Goal: Transaction & Acquisition: Subscribe to service/newsletter

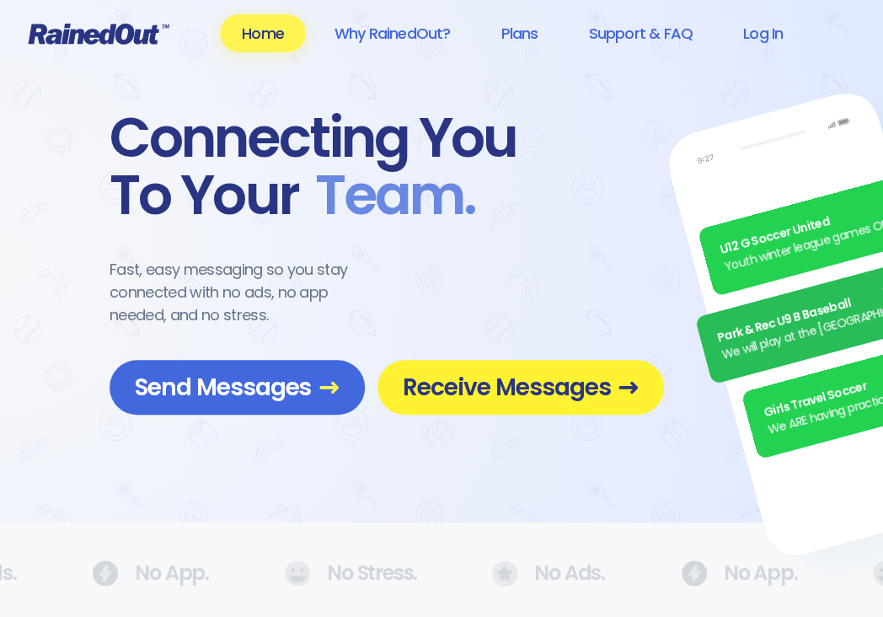
click at [509, 390] on span "Receive Messages" at bounding box center [521, 386] width 236 height 29
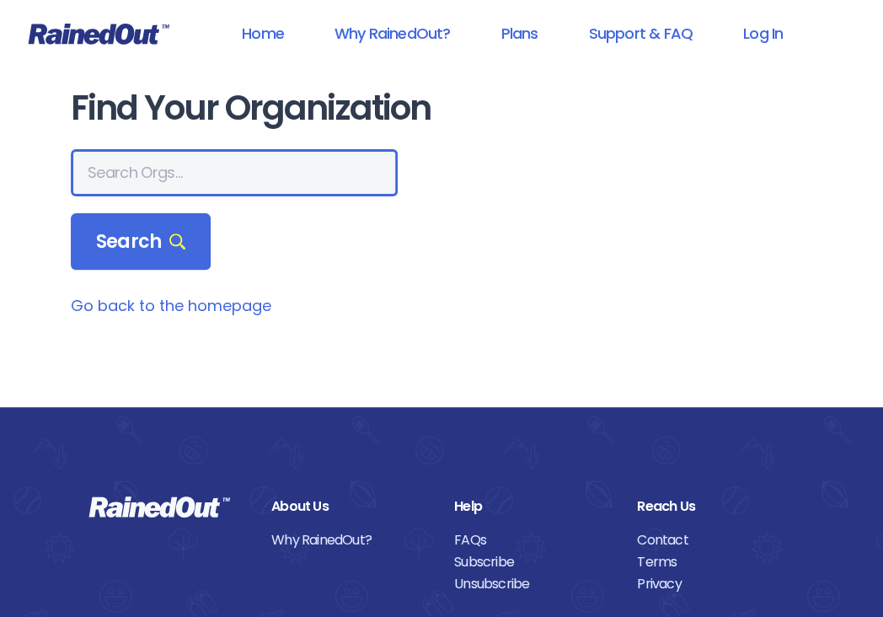
click at [238, 168] on input "text" at bounding box center [234, 172] width 327 height 47
type input "weather"
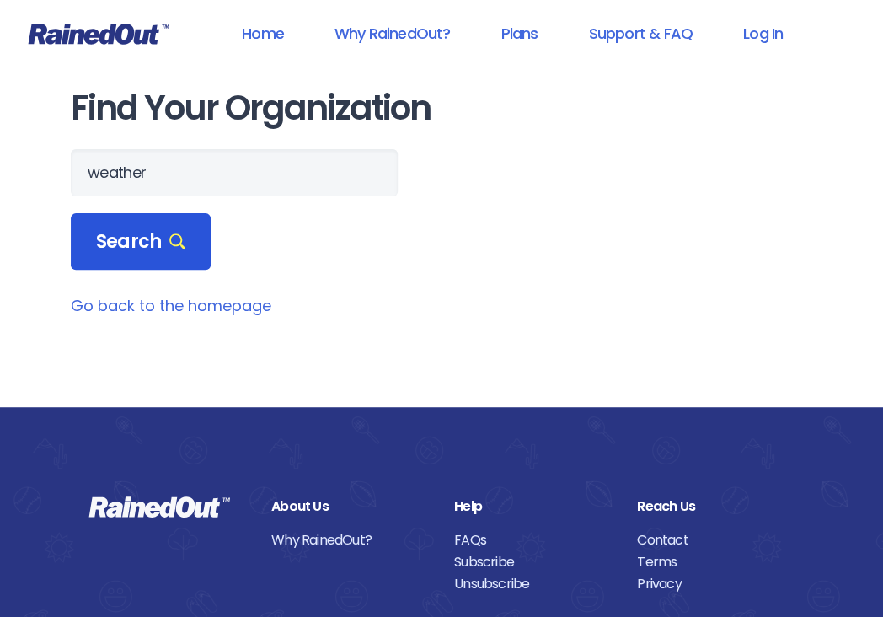
click at [164, 240] on span "Search" at bounding box center [140, 242] width 89 height 24
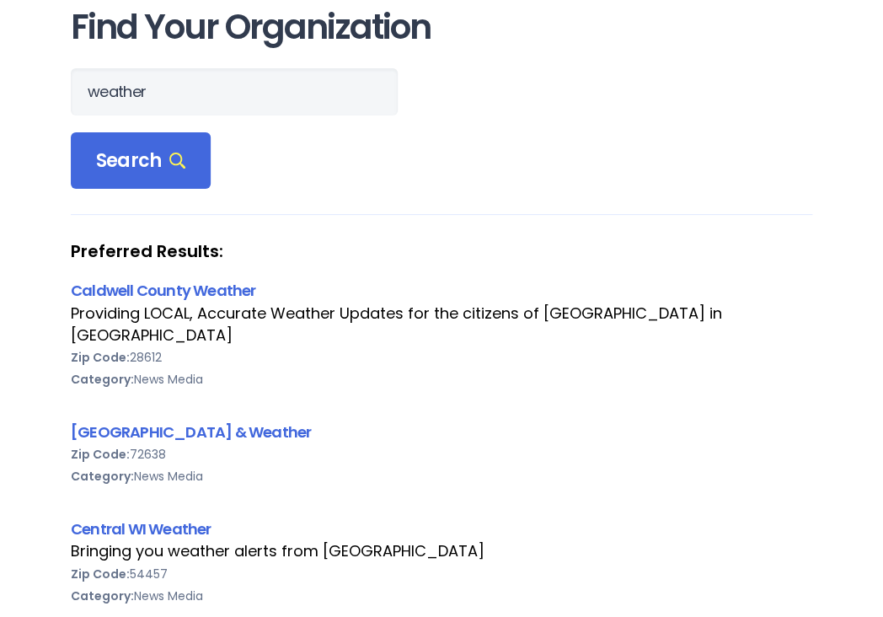
scroll to position [111, 0]
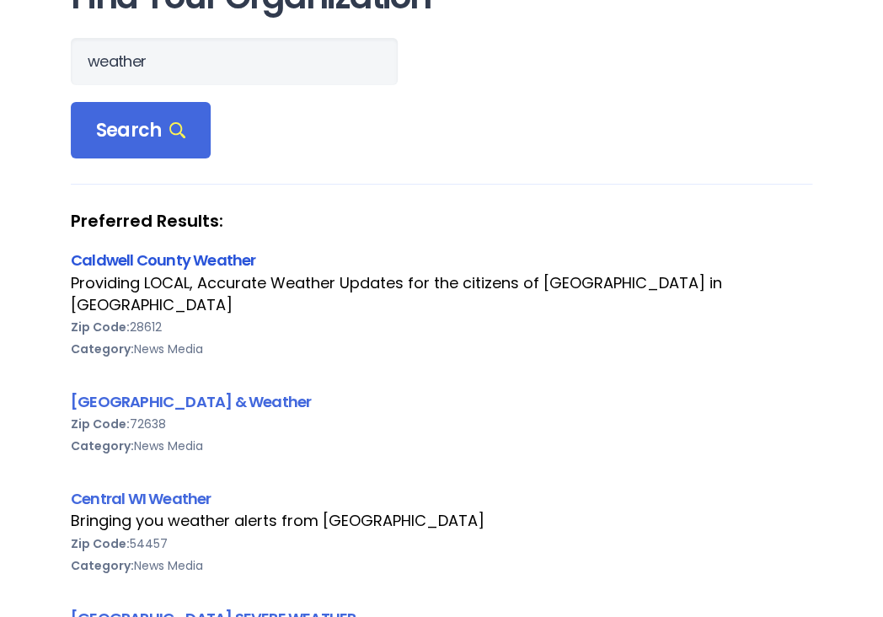
click at [208, 270] on link "Caldwell County Weather" at bounding box center [163, 259] width 184 height 21
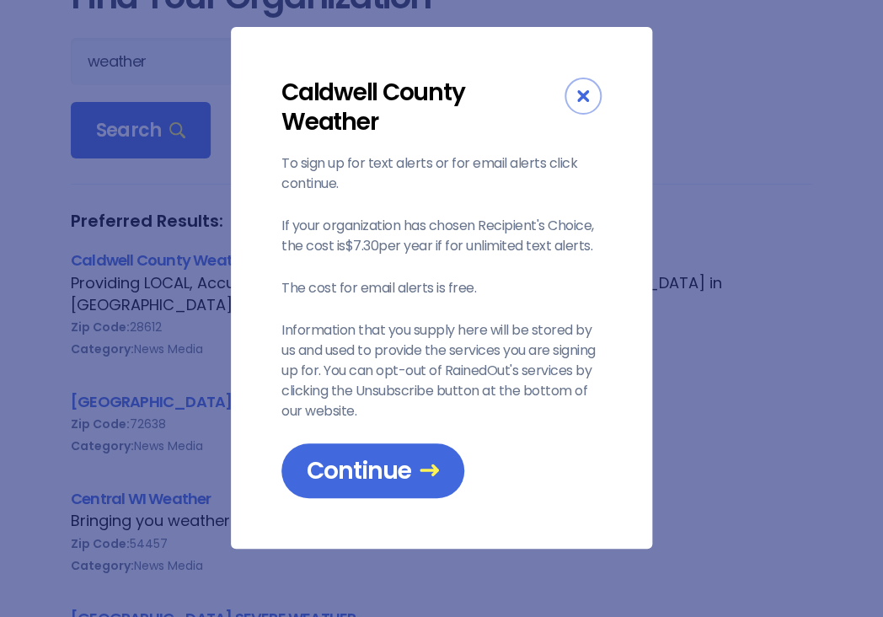
click at [570, 93] on div "Close" at bounding box center [582, 95] width 37 height 37
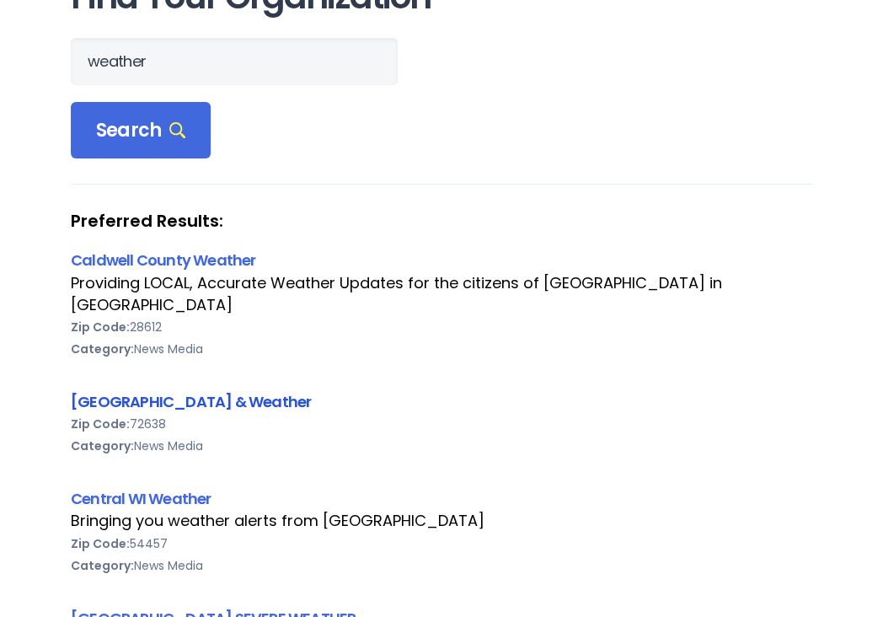
click at [204, 391] on link "[GEOGRAPHIC_DATA] & Weather" at bounding box center [191, 401] width 240 height 21
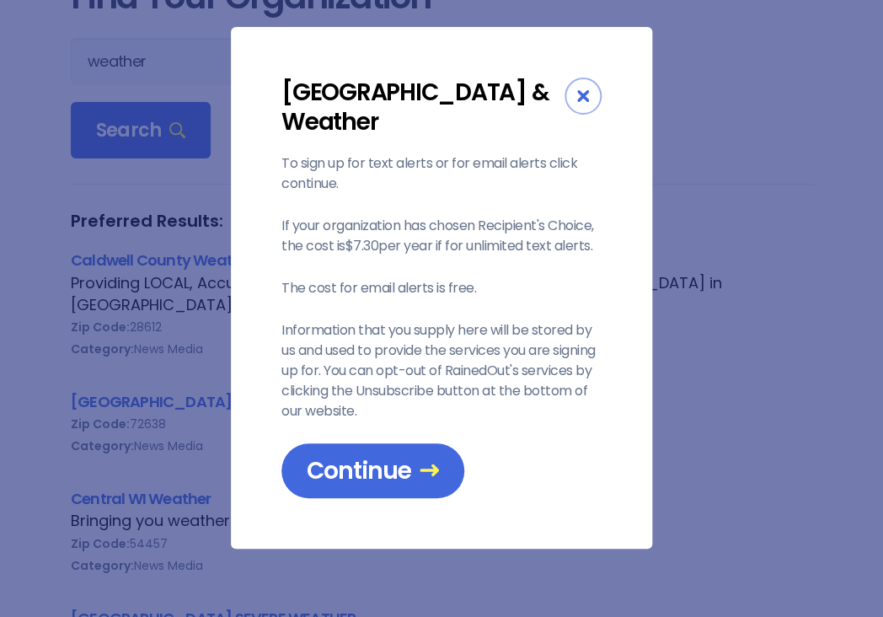
click at [574, 93] on div "Close" at bounding box center [582, 95] width 37 height 37
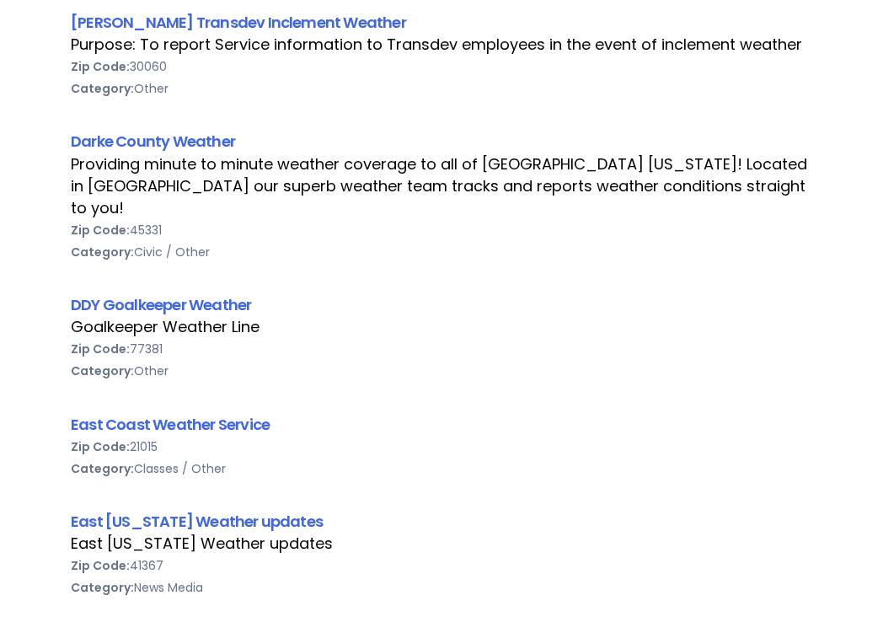
scroll to position [1408, 0]
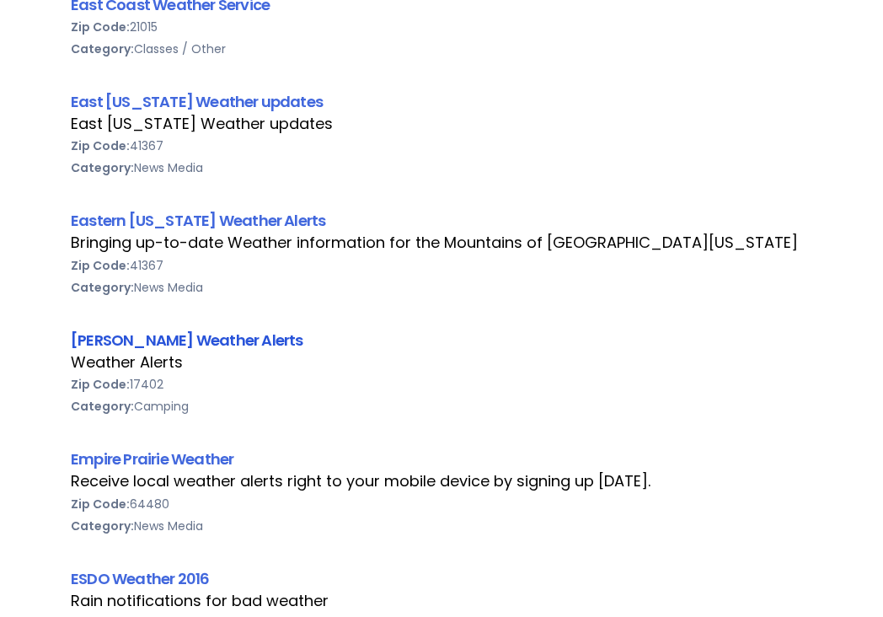
click at [175, 329] on link "[PERSON_NAME] Weather Alerts" at bounding box center [187, 339] width 232 height 21
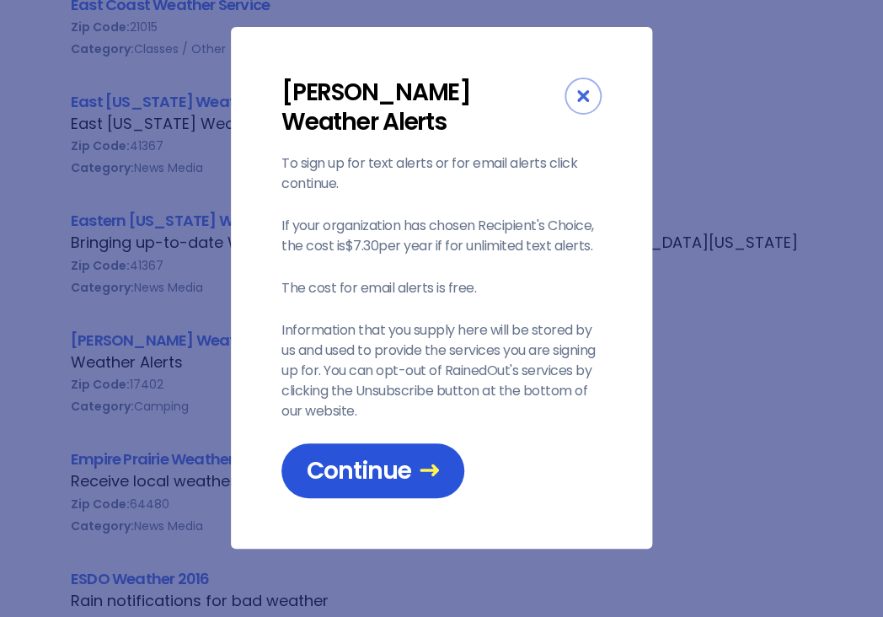
click at [393, 456] on span "Continue" at bounding box center [373, 470] width 132 height 29
